Goal: Information Seeking & Learning: Check status

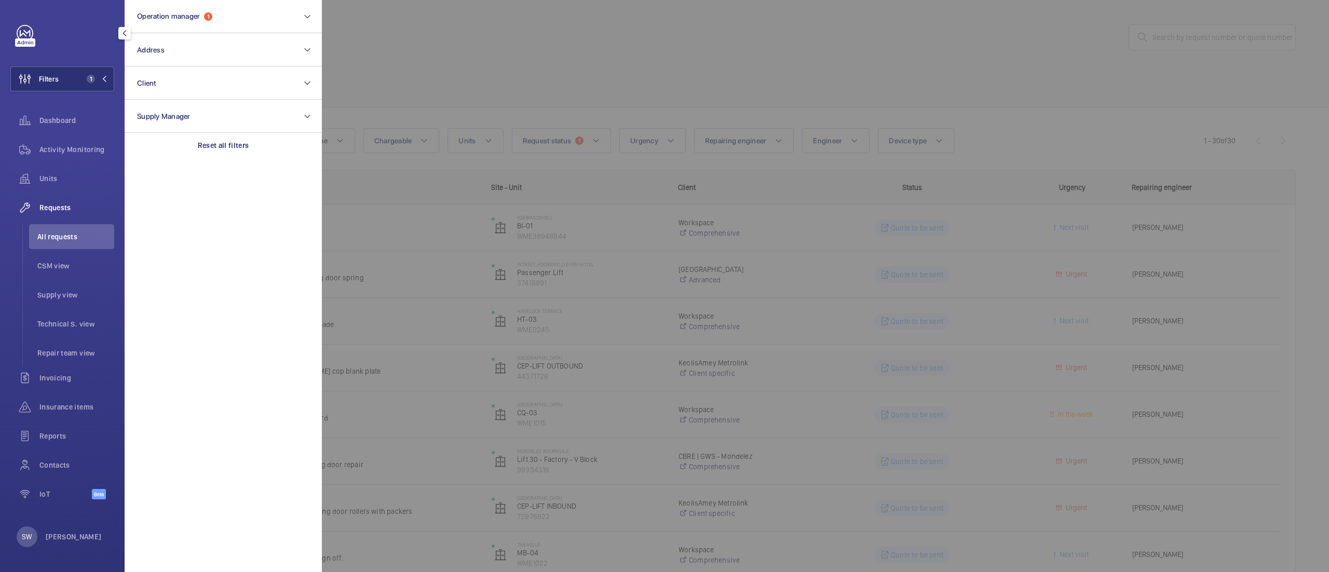
click at [369, 91] on div at bounding box center [986, 286] width 1329 height 572
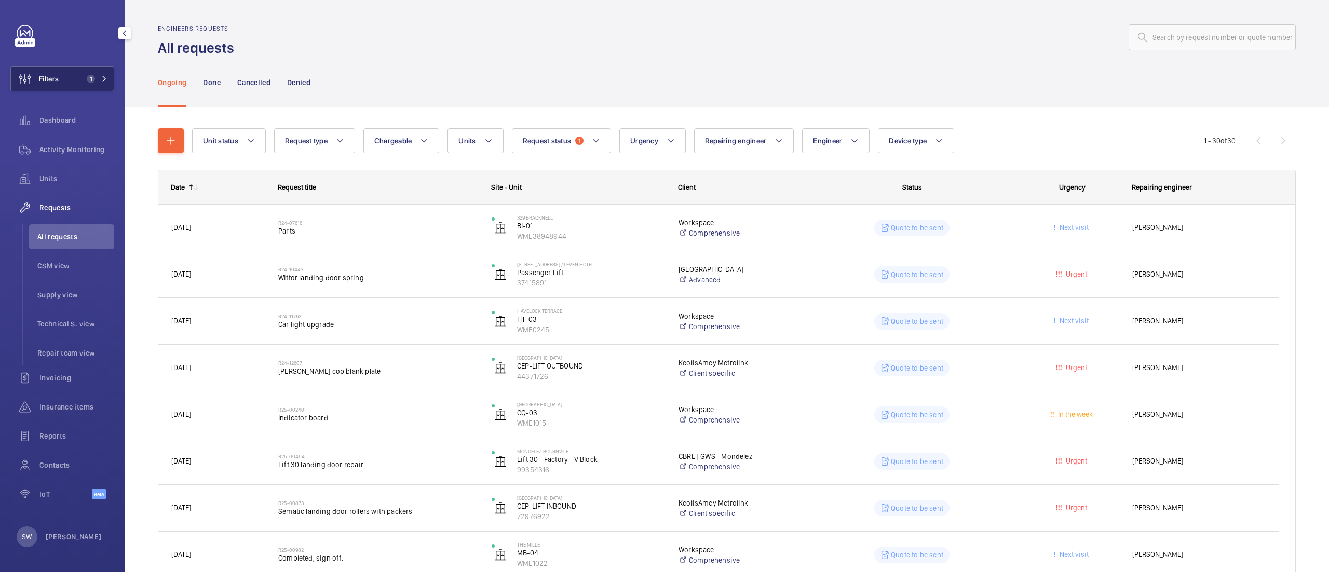
click at [76, 80] on button "Filters 1" at bounding box center [62, 78] width 104 height 25
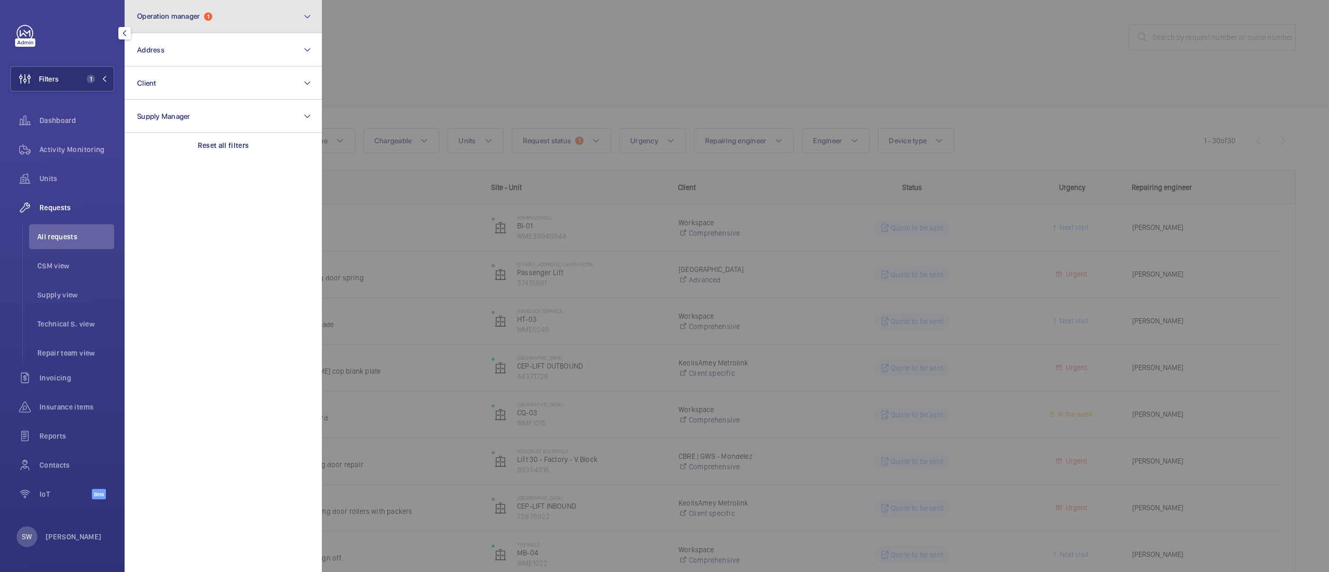
click at [212, 17] on span "1" at bounding box center [208, 16] width 8 height 8
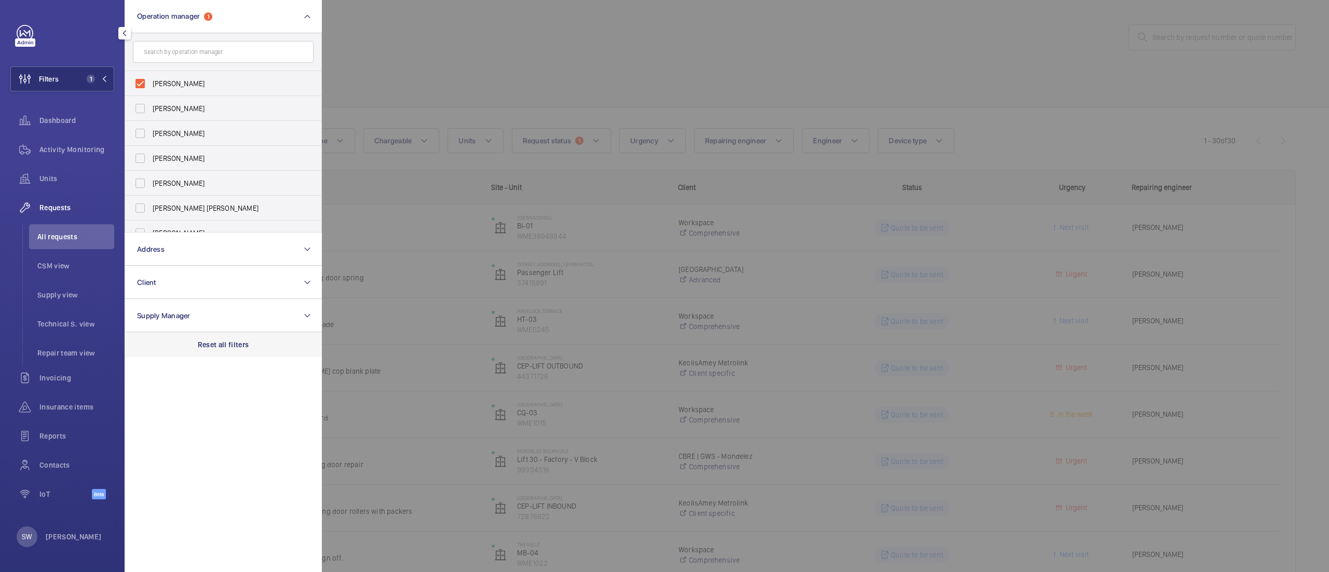
click at [206, 340] on p "Reset all filters" at bounding box center [223, 345] width 51 height 10
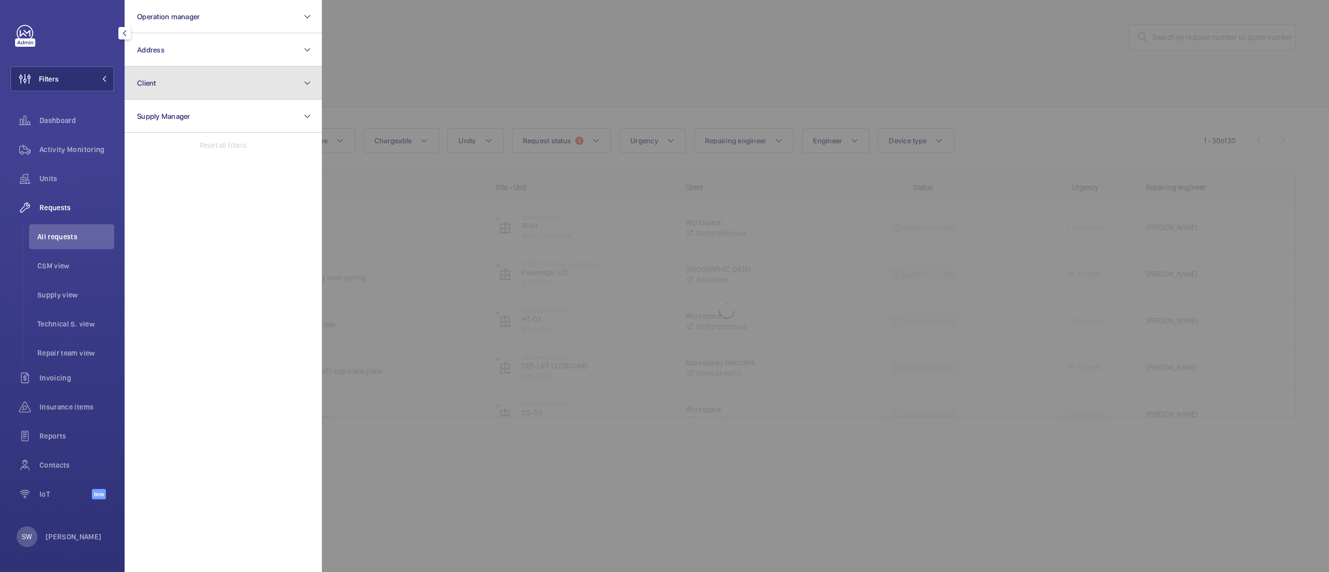
click at [200, 85] on button "Client" at bounding box center [223, 82] width 197 height 33
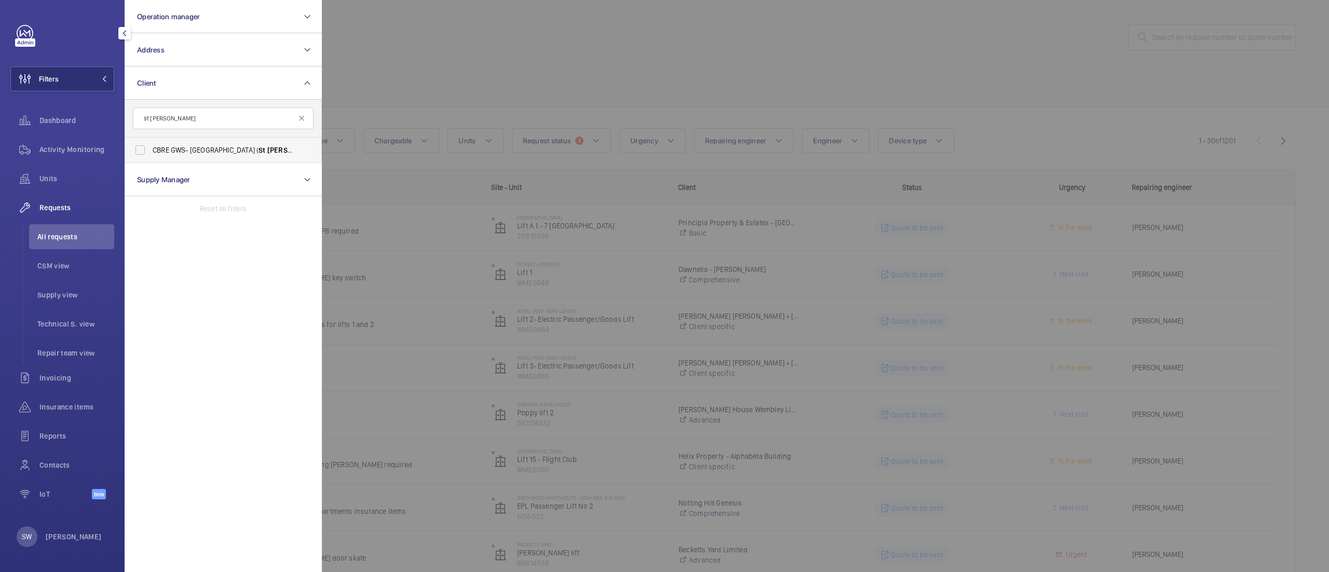
type input "st [PERSON_NAME]"
click at [192, 150] on span "CBRE GWS- [GEOGRAPHIC_DATA] ( [GEOGRAPHIC_DATA][PERSON_NAME] )" at bounding box center [224, 150] width 143 height 10
click at [151, 150] on input "CBRE GWS- [GEOGRAPHIC_DATA] ( [GEOGRAPHIC_DATA][PERSON_NAME] )" at bounding box center [140, 150] width 21 height 21
checkbox input "true"
click at [680, 62] on div at bounding box center [986, 286] width 1329 height 572
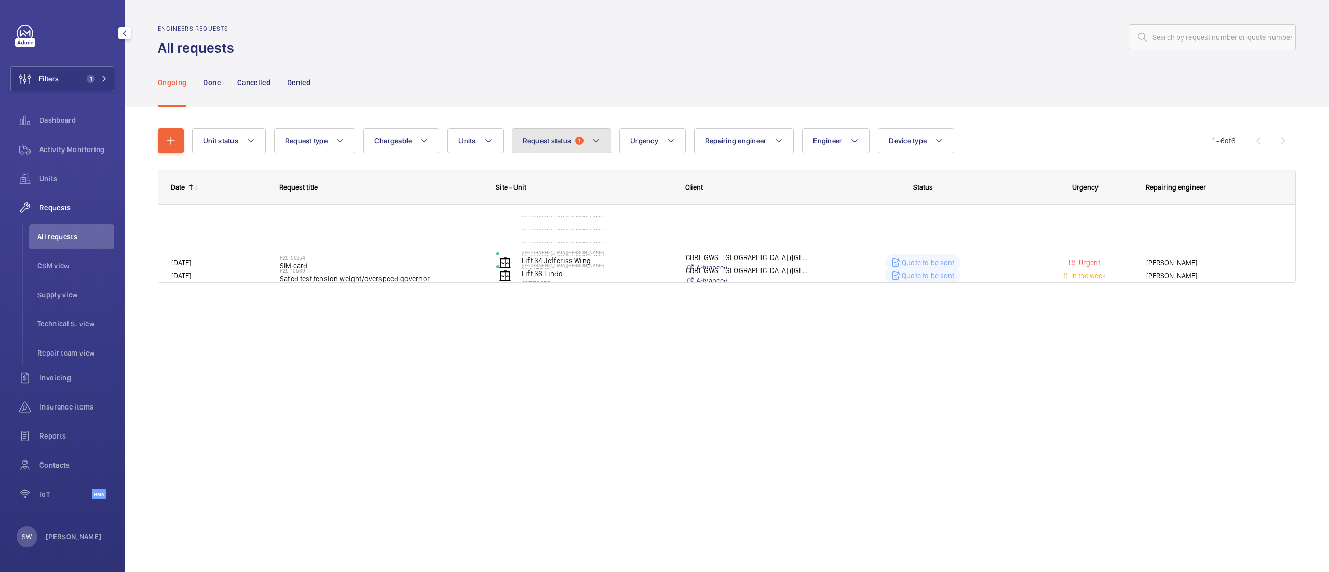
click at [580, 137] on span "1" at bounding box center [579, 141] width 8 height 8
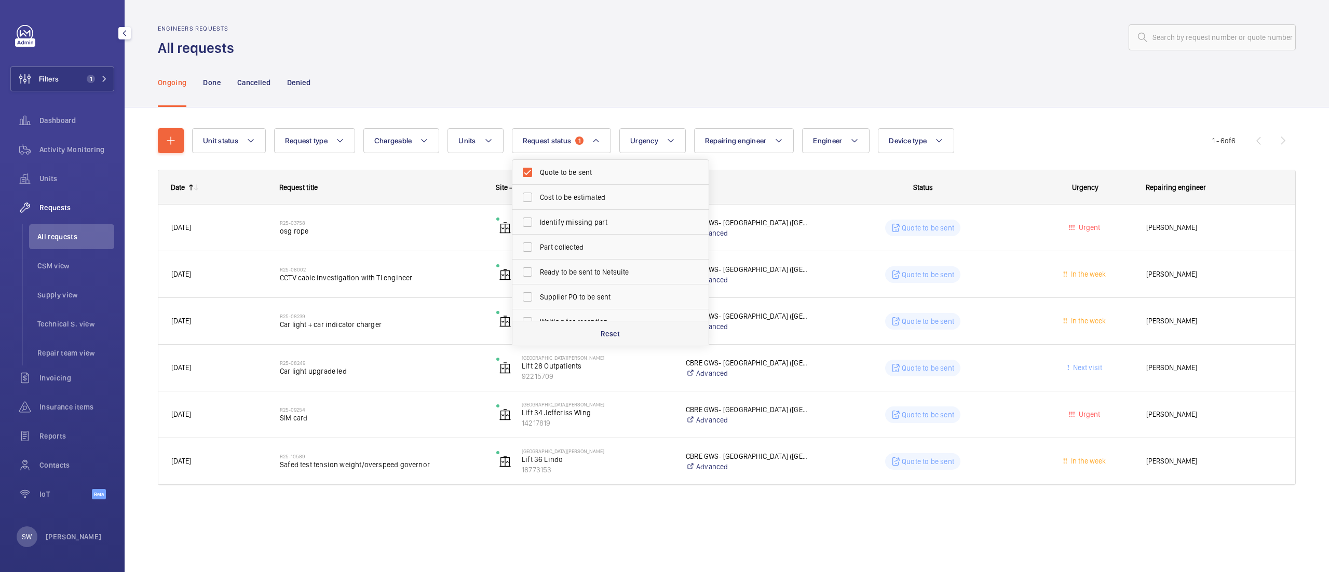
click at [617, 334] on p "Reset" at bounding box center [610, 334] width 19 height 10
checkbox input "false"
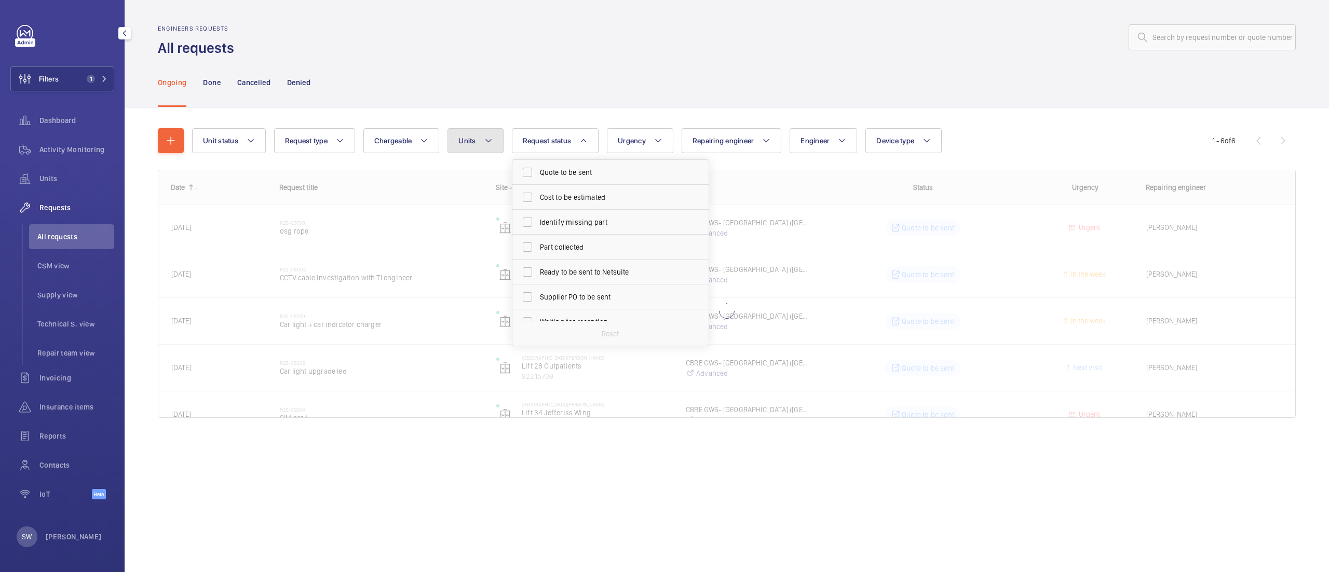
click at [472, 139] on span "Units" at bounding box center [466, 141] width 17 height 8
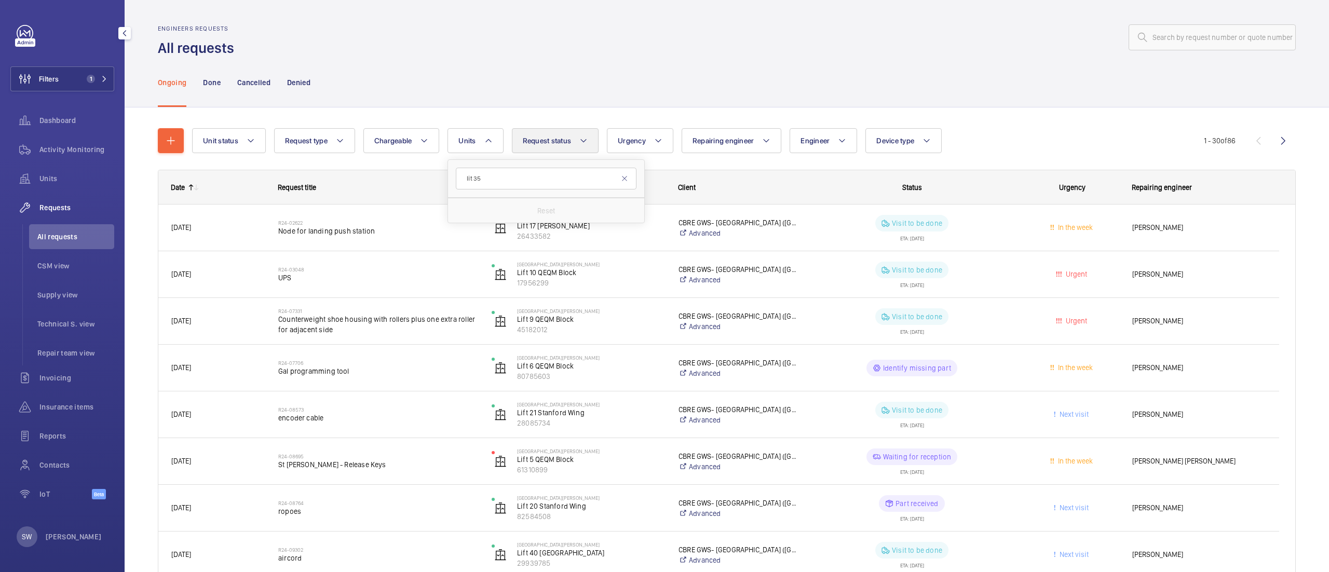
type input "lit"
type input "lift 35"
click at [518, 231] on span "35" at bounding box center [514, 235] width 8 height 8
click at [480, 231] on input "Lift 35 Lindo, 51633395" at bounding box center [469, 235] width 21 height 21
checkbox input "true"
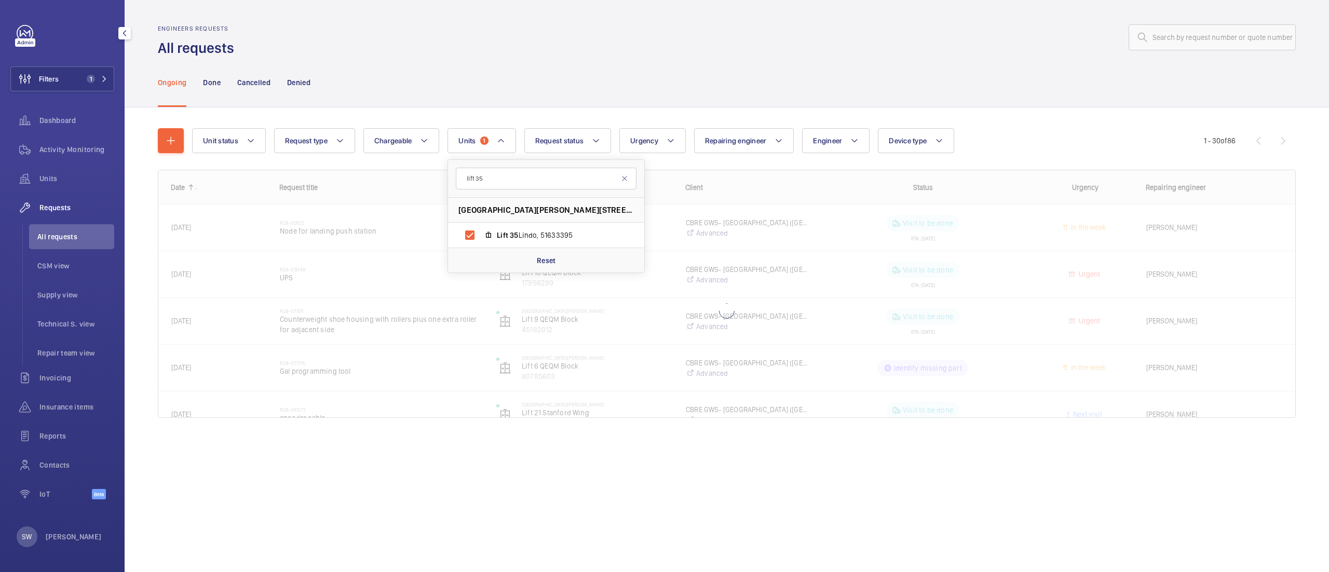
click at [1094, 78] on div "Ongoing Done Cancelled Denied" at bounding box center [727, 82] width 1138 height 49
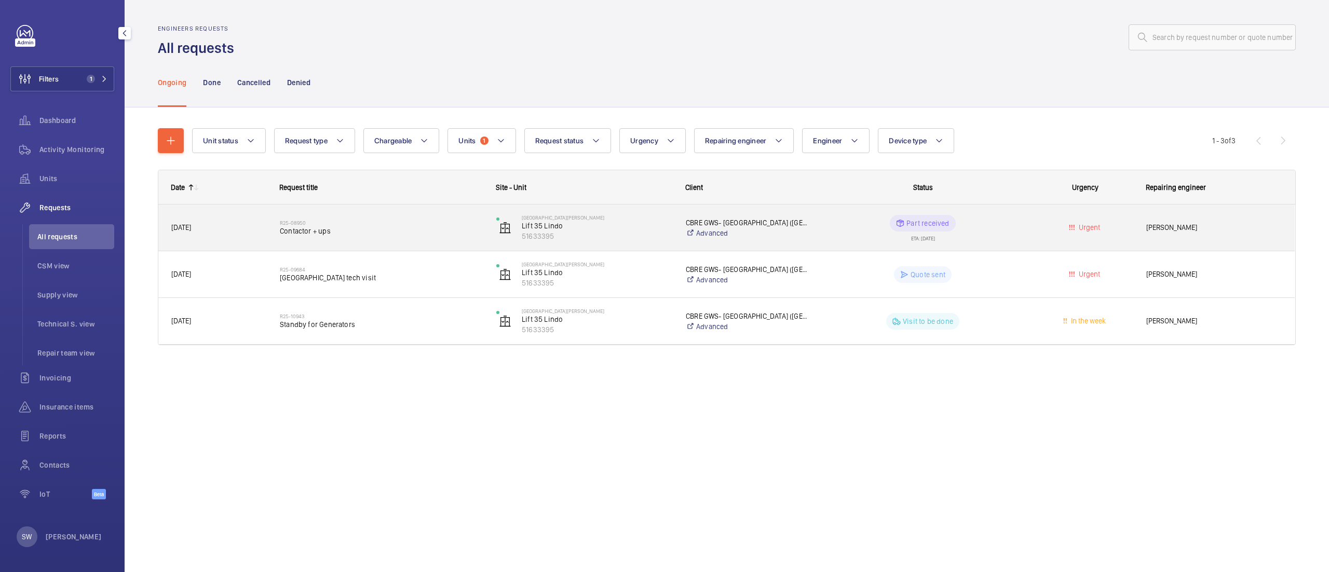
click at [347, 224] on h2 "R25-08950" at bounding box center [381, 223] width 203 height 6
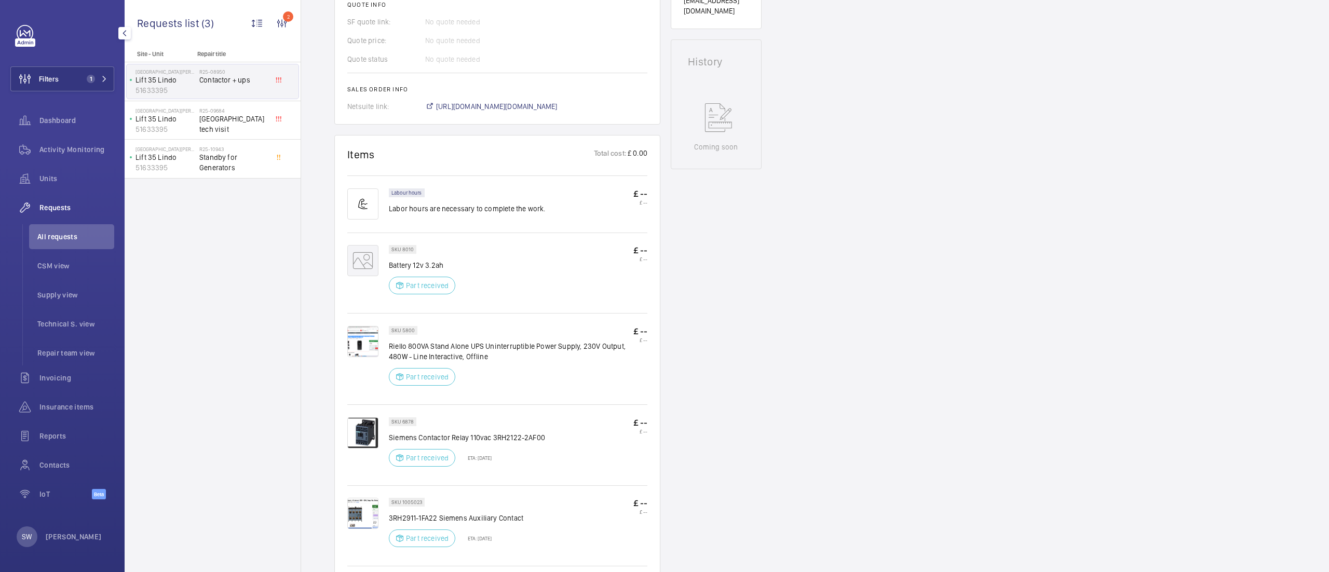
scroll to position [476, 0]
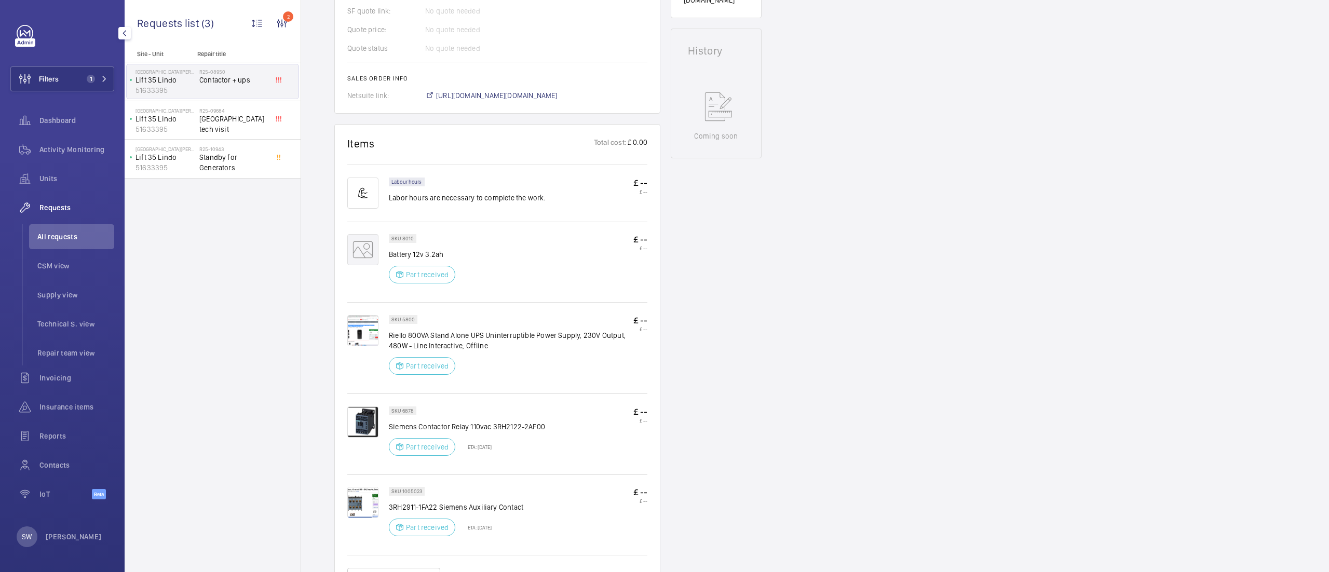
click at [347, 406] on img at bounding box center [362, 421] width 31 height 31
click at [358, 240] on mat-icon at bounding box center [362, 249] width 31 height 31
click at [362, 331] on img at bounding box center [362, 330] width 31 height 31
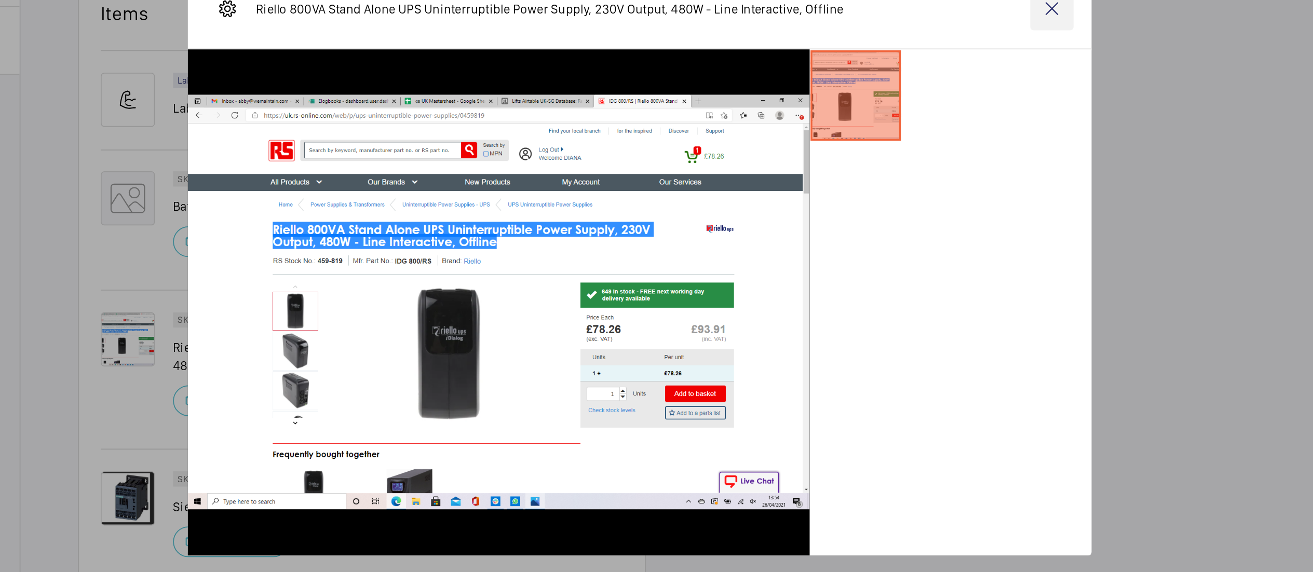
click at [891, 139] on wm-front-icon-button at bounding box center [893, 140] width 25 height 25
click at [410, 249] on p "Battery 12v 3.2ah" at bounding box center [425, 254] width 73 height 10
click at [400, 237] on p "SKU 8010" at bounding box center [402, 239] width 22 height 4
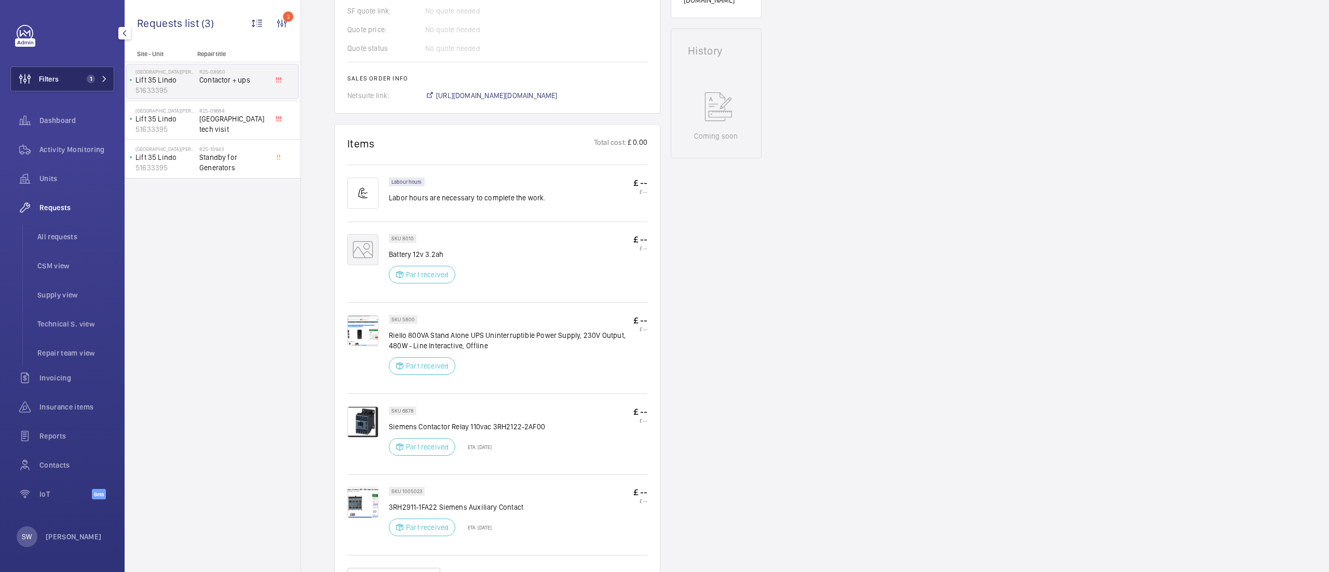
click at [83, 72] on button "Filters 1" at bounding box center [62, 78] width 104 height 25
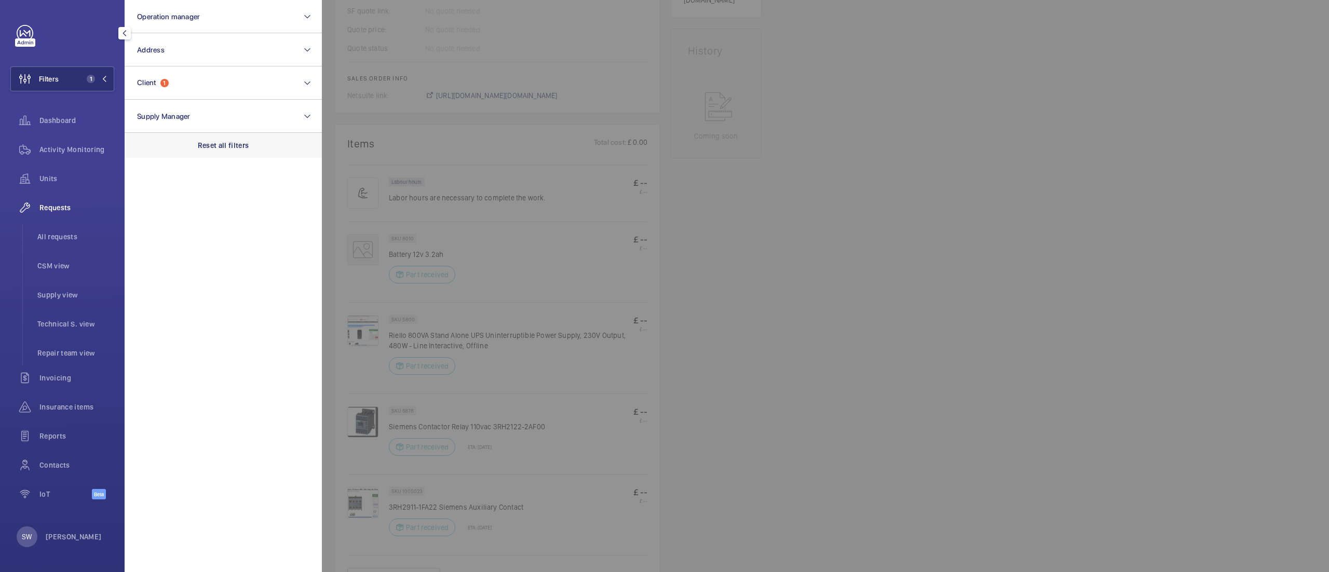
click at [252, 154] on div "Reset all filters" at bounding box center [223, 145] width 197 height 25
click at [206, 66] on button "Client" at bounding box center [223, 82] width 197 height 33
type input "[GEOGRAPHIC_DATA]"
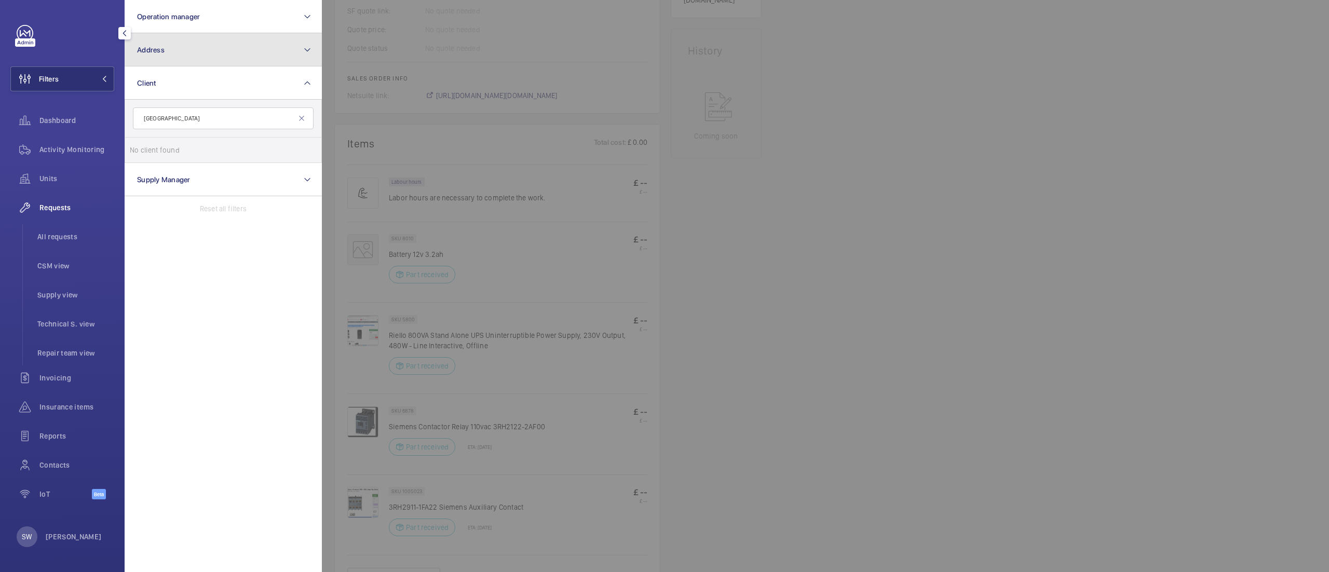
click at [211, 53] on button "Address" at bounding box center [223, 49] width 197 height 33
click at [216, 50] on button "Address" at bounding box center [223, 49] width 197 height 33
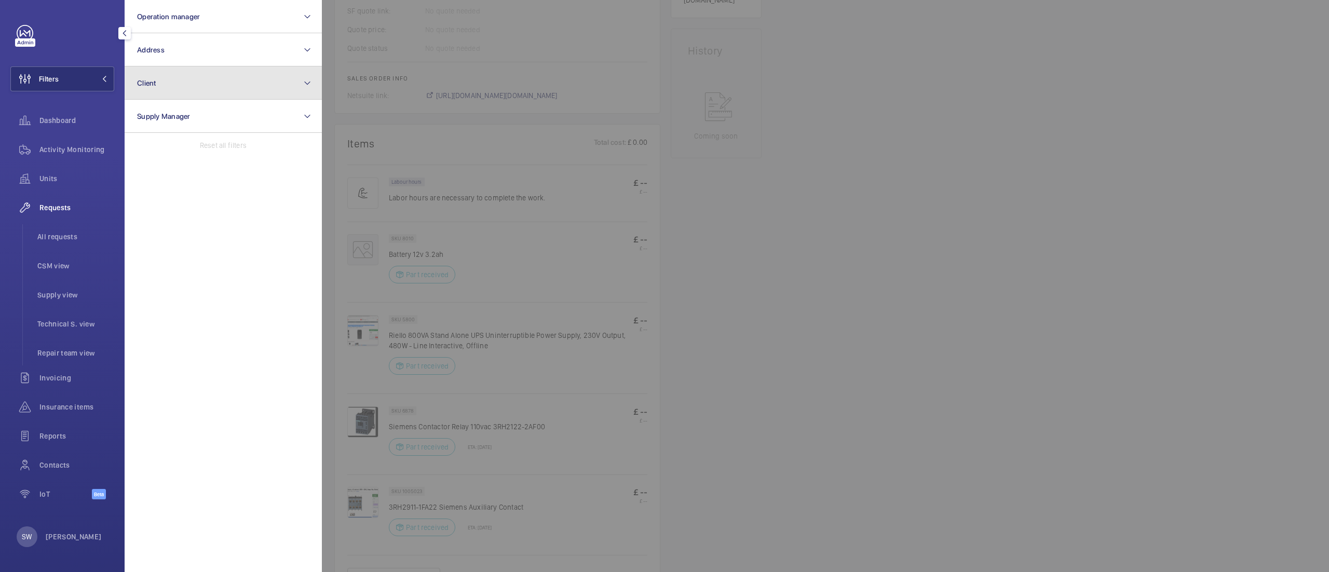
click at [208, 78] on button "Client" at bounding box center [223, 82] width 197 height 33
type input "spire"
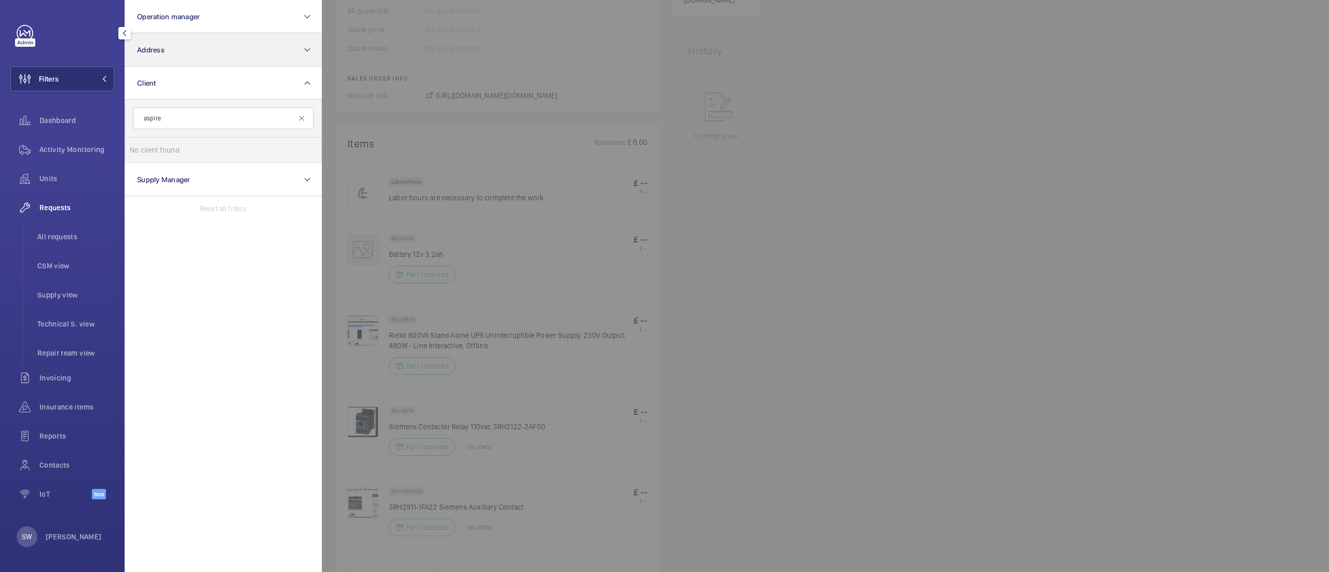
type input "aspire"
click at [198, 36] on button "Address" at bounding box center [223, 49] width 197 height 33
click at [197, 126] on label "Aspire Portfolio - Aspire, [GEOGRAPHIC_DATA] 7UR" at bounding box center [215, 116] width 181 height 25
click at [151, 126] on input "Aspire Portfolio - Aspire, [GEOGRAPHIC_DATA] 7UR" at bounding box center [140, 116] width 21 height 21
checkbox input "true"
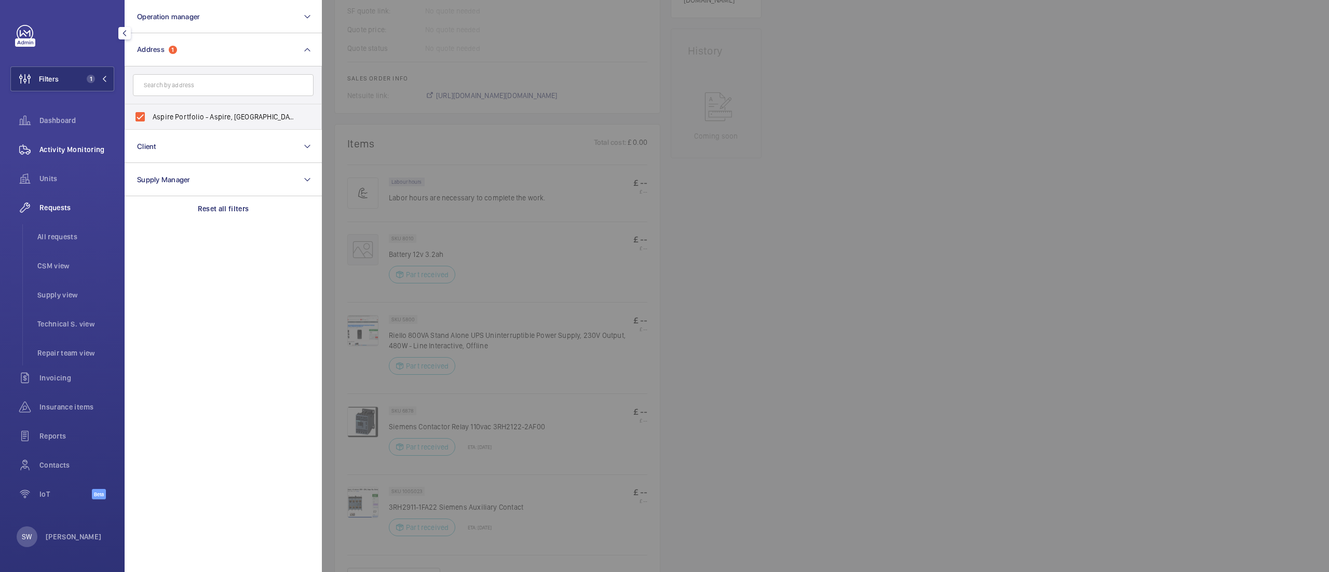
click at [73, 144] on span "Activity Monitoring" at bounding box center [76, 149] width 75 height 10
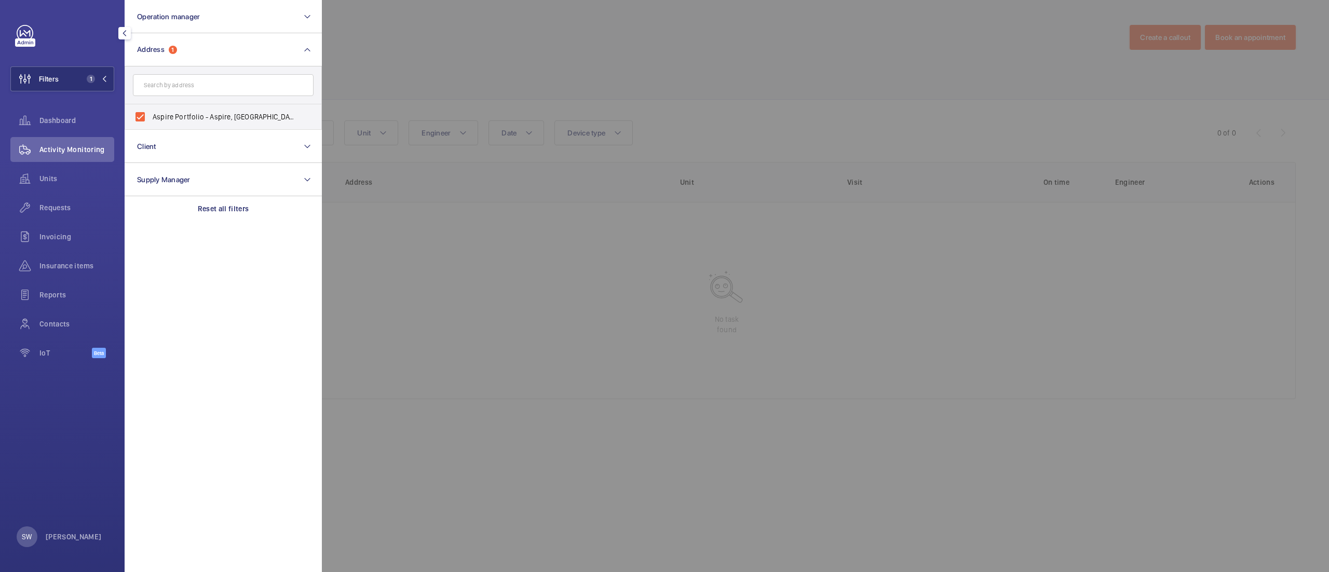
click at [794, 97] on div at bounding box center [986, 286] width 1329 height 572
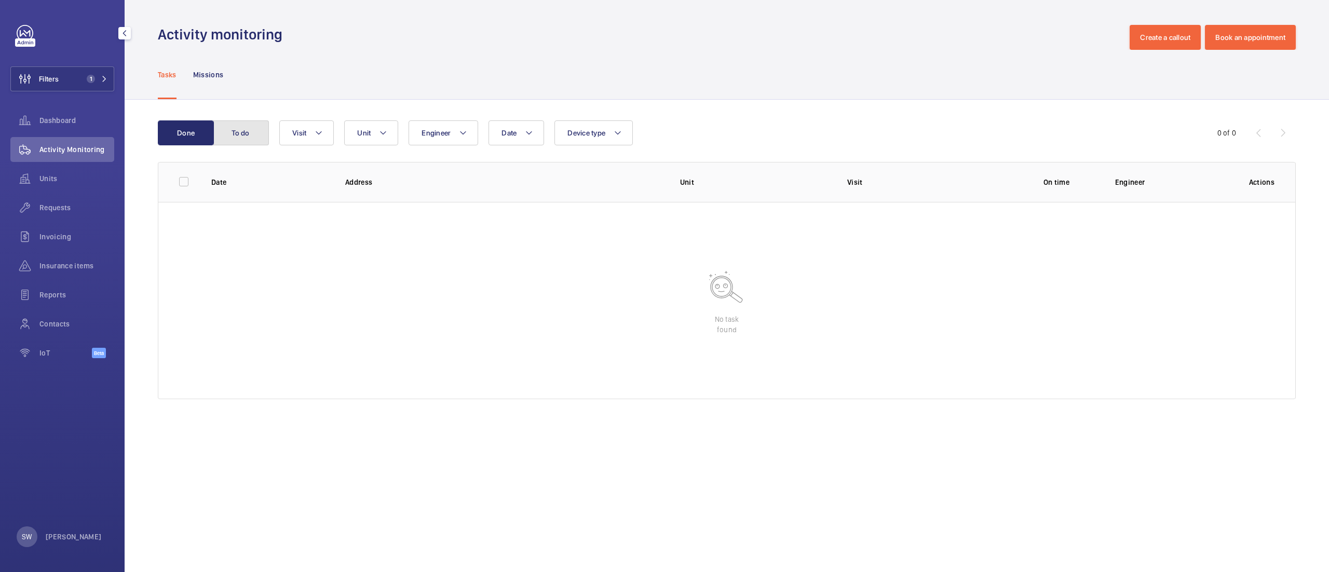
click at [250, 134] on button "To do" at bounding box center [241, 132] width 56 height 25
click at [75, 186] on div "Units" at bounding box center [62, 178] width 104 height 25
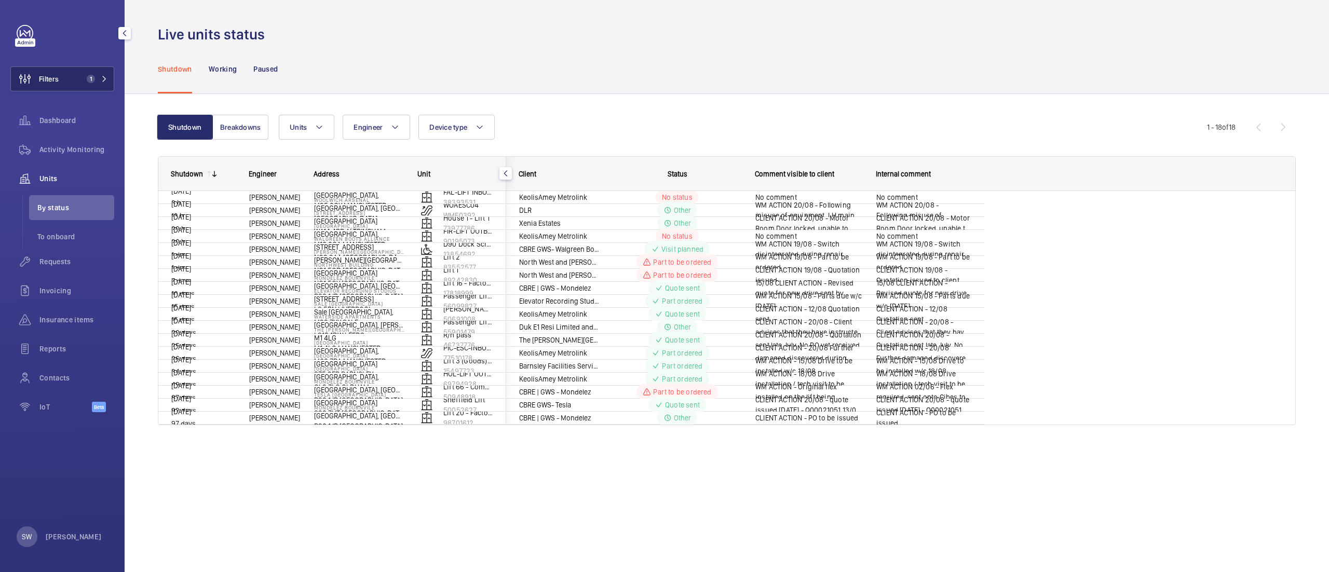
click at [93, 75] on span "1" at bounding box center [89, 79] width 12 height 8
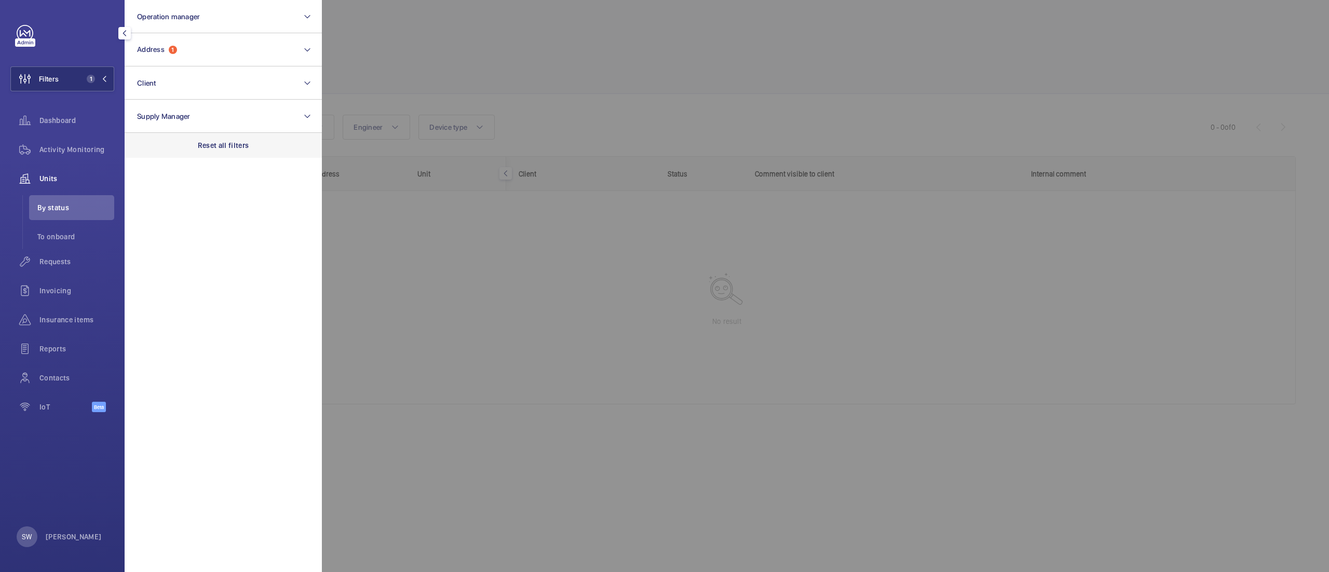
click at [232, 143] on p "Reset all filters" at bounding box center [223, 145] width 51 height 10
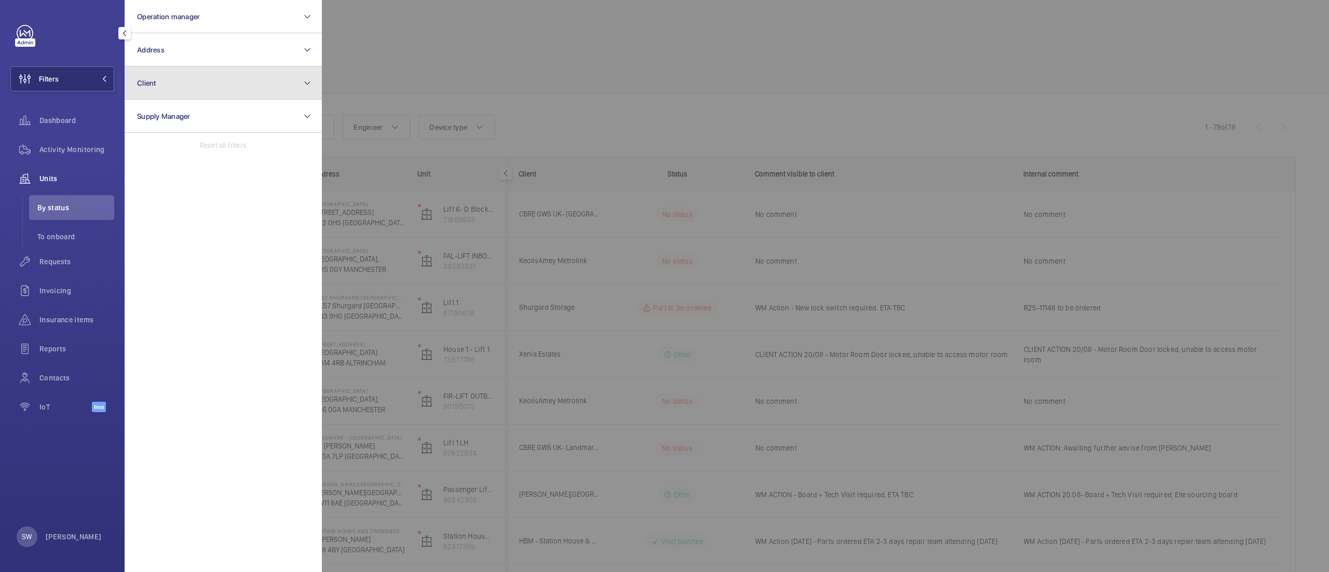
click at [180, 68] on button "Client" at bounding box center [223, 82] width 197 height 33
type input "airbus"
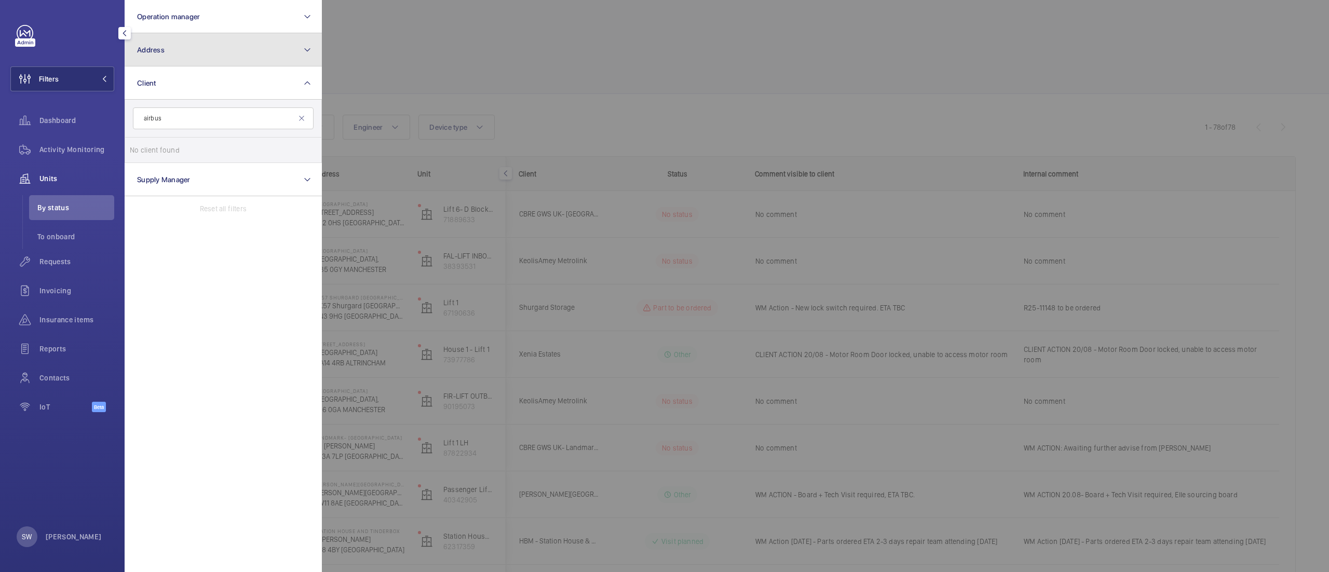
click at [210, 63] on button "Address" at bounding box center [223, 49] width 197 height 33
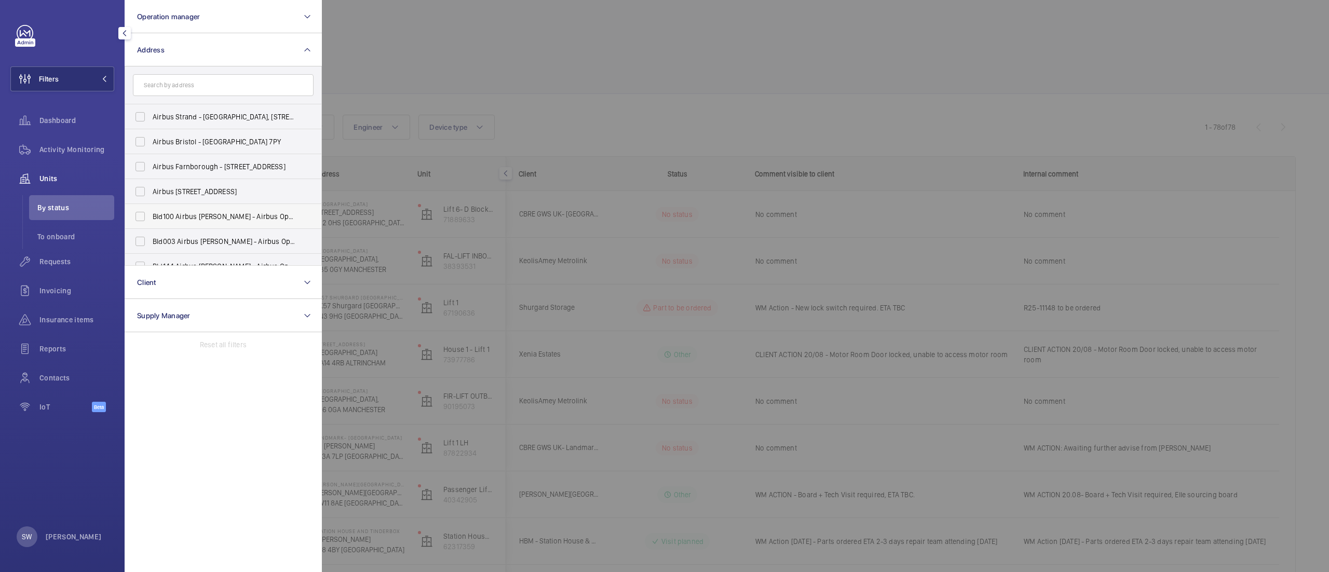
click at [268, 216] on span "Bld100 Airbus [PERSON_NAME] - Airbus Operations Ltd., [PERSON_NAME] CH4 0DR" at bounding box center [224, 216] width 143 height 10
click at [151, 216] on input "Bld100 Airbus [PERSON_NAME] - Airbus Operations Ltd., [PERSON_NAME] CH4 0DR" at bounding box center [140, 216] width 21 height 21
click at [85, 147] on span "Activity Monitoring" at bounding box center [76, 149] width 75 height 10
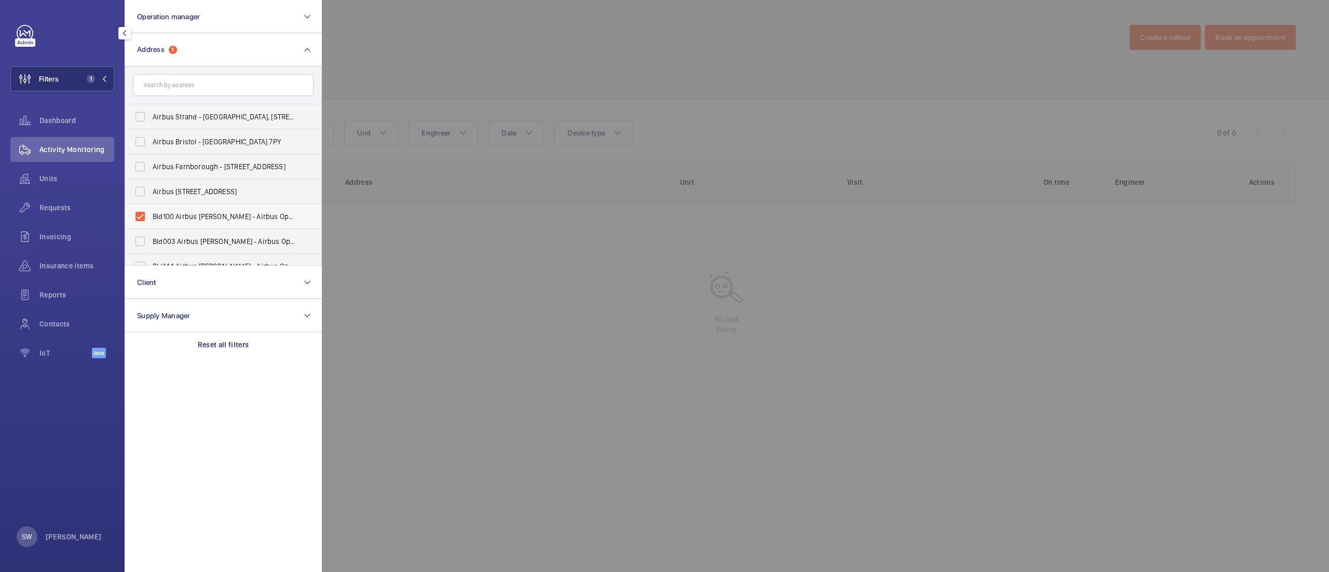
click at [183, 217] on span "Bld100 Airbus [PERSON_NAME] - Airbus Operations Ltd., [PERSON_NAME] CH4 0DR" at bounding box center [224, 216] width 143 height 10
click at [151, 217] on input "Bld100 Airbus [PERSON_NAME] - Airbus Operations Ltd., [PERSON_NAME] CH4 0DR" at bounding box center [140, 216] width 21 height 21
checkbox input "false"
